Goal: Information Seeking & Learning: Learn about a topic

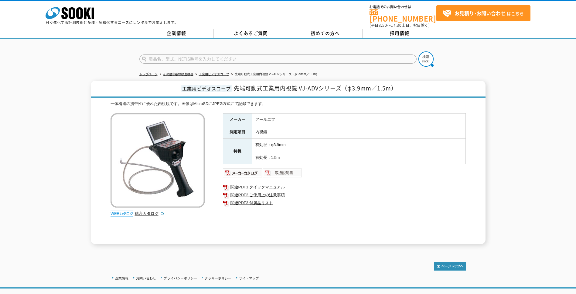
click at [273, 170] on img at bounding box center [283, 173] width 40 height 10
click at [220, 72] on link "工業用ビデオスコープ" at bounding box center [214, 73] width 30 height 3
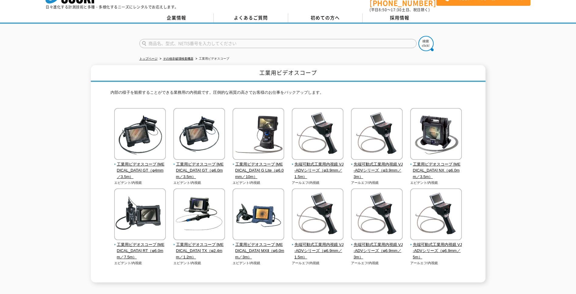
scroll to position [30, 0]
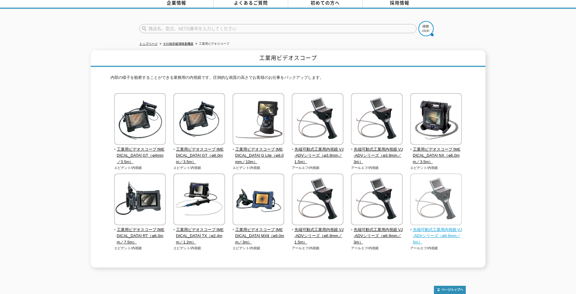
click at [439, 232] on span "先端可動式工業用内視鏡 VJ-ADVシリーズ（φ6.9mm／5m）" at bounding box center [437, 235] width 52 height 19
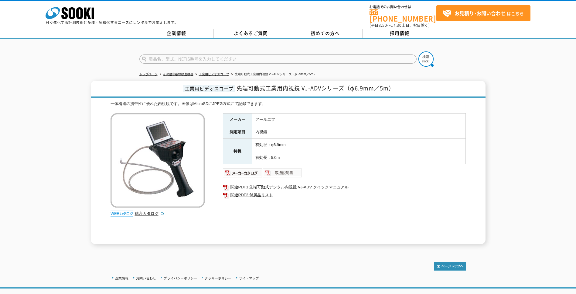
click at [275, 168] on img at bounding box center [283, 173] width 40 height 10
